Goal: Navigation & Orientation: Go to known website

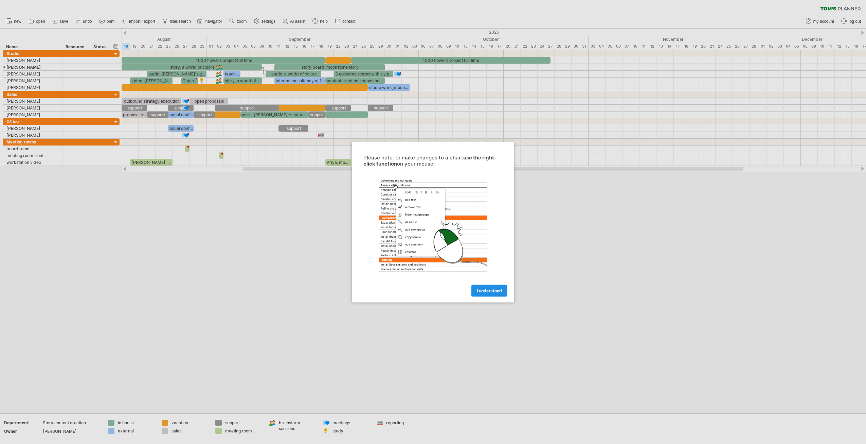
click at [490, 292] on span "I understand" at bounding box center [489, 290] width 25 height 5
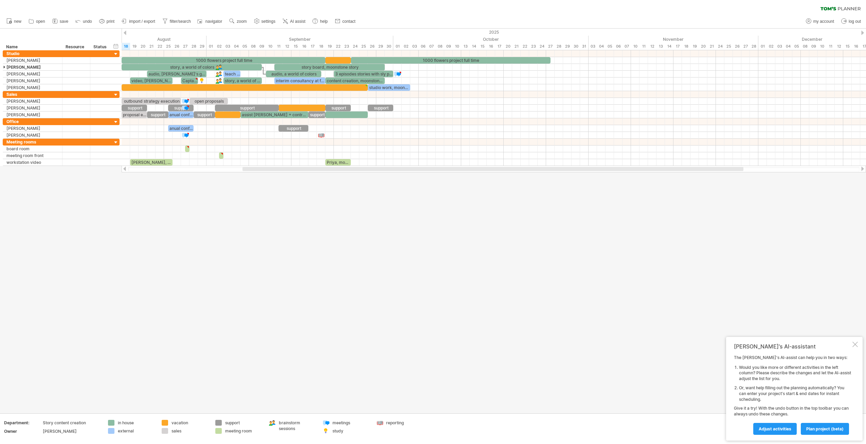
click at [854, 344] on div at bounding box center [855, 343] width 5 height 5
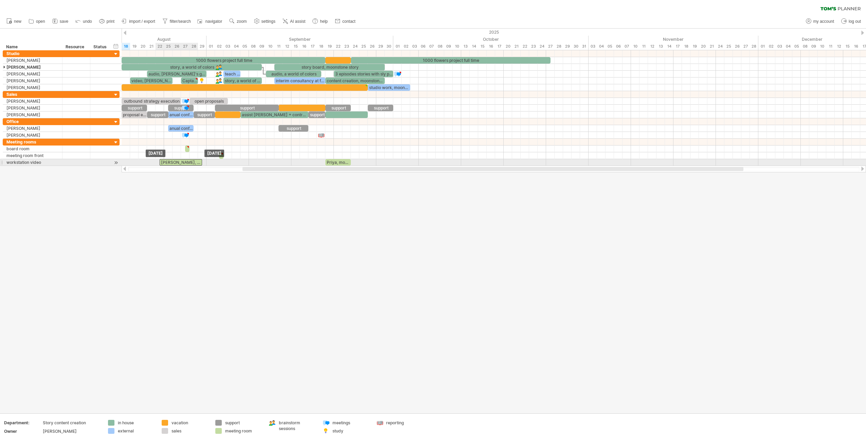
drag, startPoint x: 159, startPoint y: 162, endPoint x: 196, endPoint y: 163, distance: 37.0
click at [196, 163] on div "[PERSON_NAME], [PERSON_NAME]'s Ocean project" at bounding box center [181, 162] width 42 height 6
click at [174, 188] on div at bounding box center [433, 221] width 866 height 385
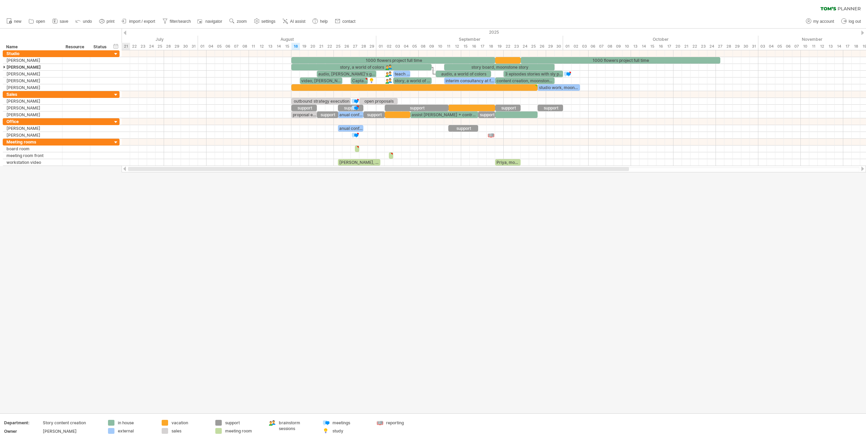
drag, startPoint x: 258, startPoint y: 169, endPoint x: 119, endPoint y: 174, distance: 139.0
click at [119, 174] on div "Trying to reach [DOMAIN_NAME] Connected again... 0% clear filter new" at bounding box center [433, 222] width 866 height 444
click at [270, 227] on div at bounding box center [433, 221] width 866 height 385
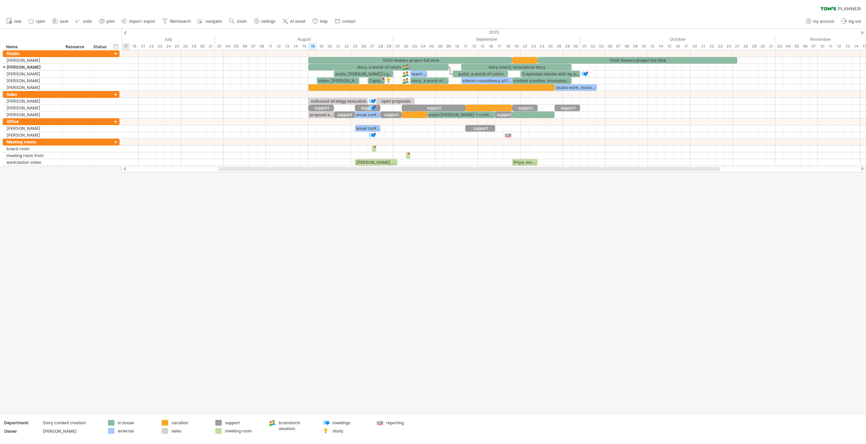
drag, startPoint x: 275, startPoint y: 170, endPoint x: 183, endPoint y: 172, distance: 92.4
click at [183, 172] on div at bounding box center [494, 168] width 745 height 7
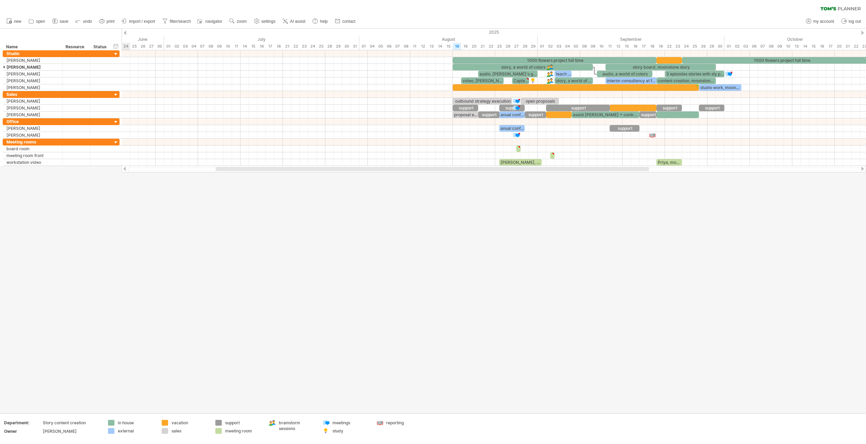
click at [201, 221] on div at bounding box center [433, 221] width 866 height 385
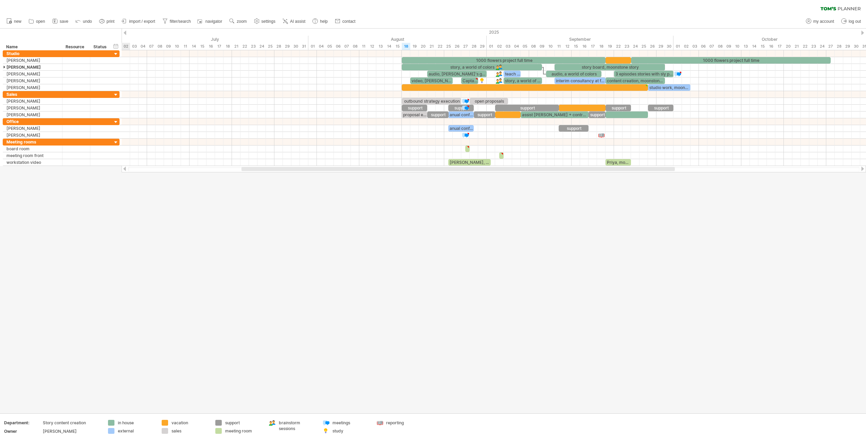
drag, startPoint x: 292, startPoint y: 167, endPoint x: 438, endPoint y: 163, distance: 146.8
click at [424, 164] on div "Trying to reach [DOMAIN_NAME] Connected again... 0% clear filter new" at bounding box center [433, 222] width 866 height 444
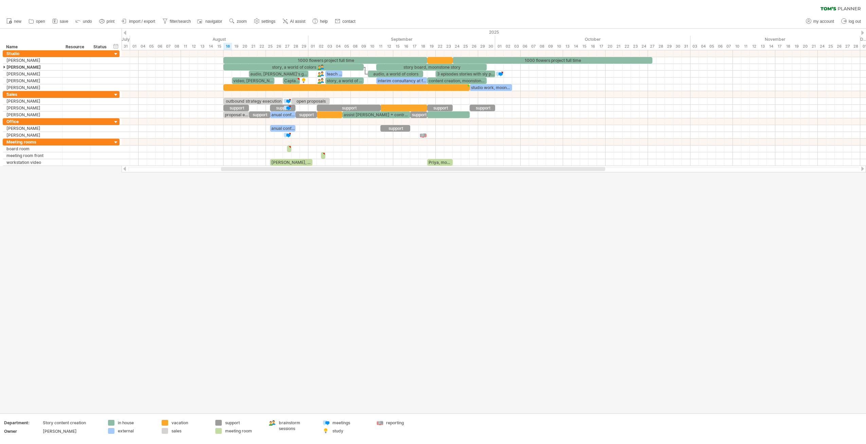
drag, startPoint x: 308, startPoint y: 169, endPoint x: 279, endPoint y: 170, distance: 28.9
click at [277, 170] on div at bounding box center [413, 169] width 384 height 4
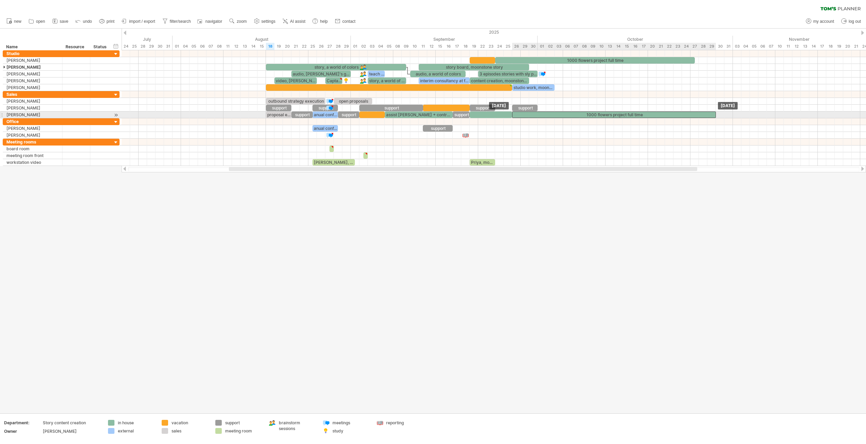
drag, startPoint x: 355, startPoint y: 58, endPoint x: 602, endPoint y: 113, distance: 253.0
click at [315, 214] on div at bounding box center [433, 221] width 866 height 385
